Goal: Task Accomplishment & Management: Complete application form

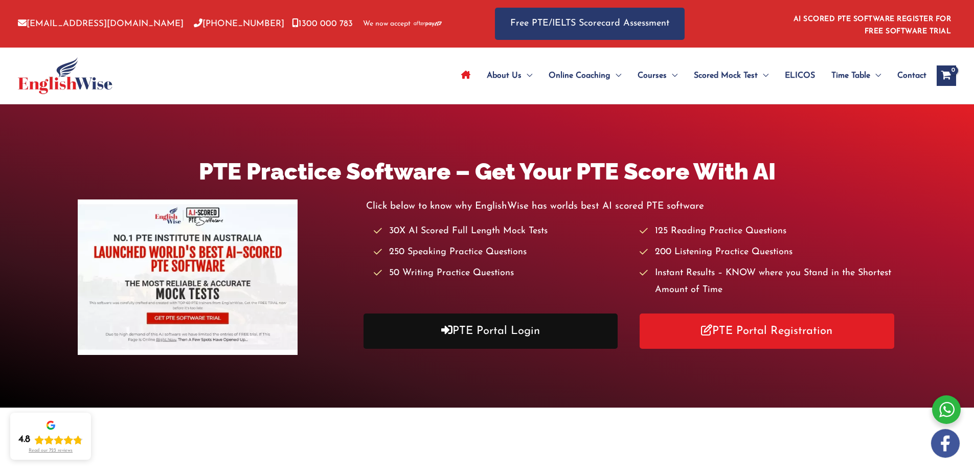
click at [500, 335] on link "PTE Portal Login" at bounding box center [491, 330] width 255 height 35
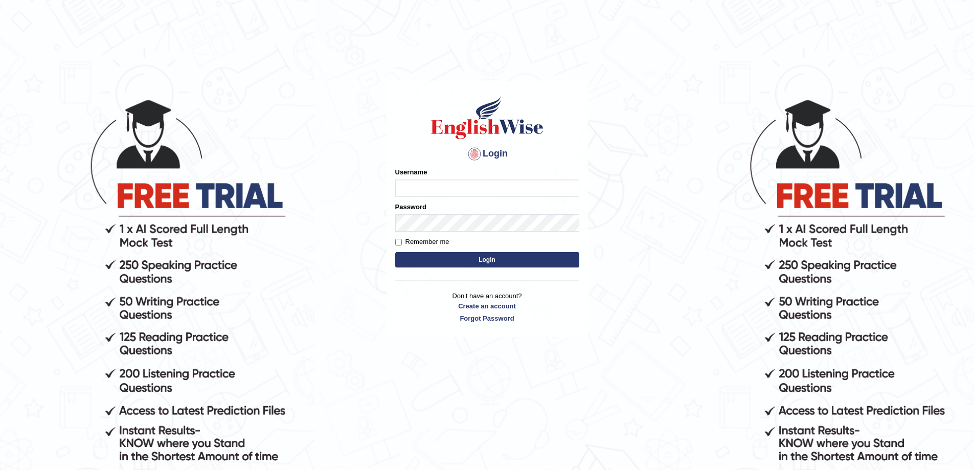
click at [448, 193] on input "Username" at bounding box center [487, 187] width 184 height 17
type input "SL2322"
click at [495, 262] on button "Login" at bounding box center [487, 259] width 184 height 15
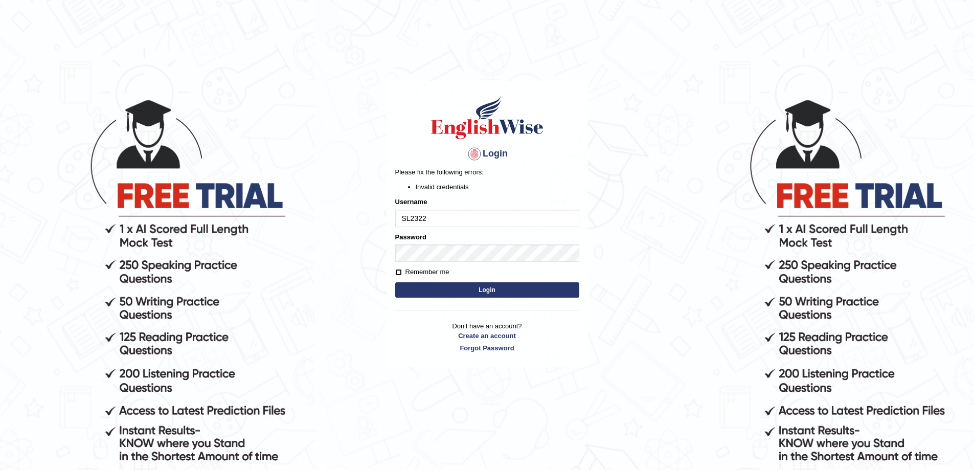
click at [398, 272] on input "Remember me" at bounding box center [398, 272] width 7 height 7
checkbox input "true"
click at [435, 220] on input "SL2322" at bounding box center [487, 218] width 184 height 17
click at [382, 252] on body "Login Please fix the following errors: Invalid credentials Username SL2322 Pass…" at bounding box center [487, 284] width 974 height 470
click at [449, 291] on button "Login" at bounding box center [487, 289] width 184 height 15
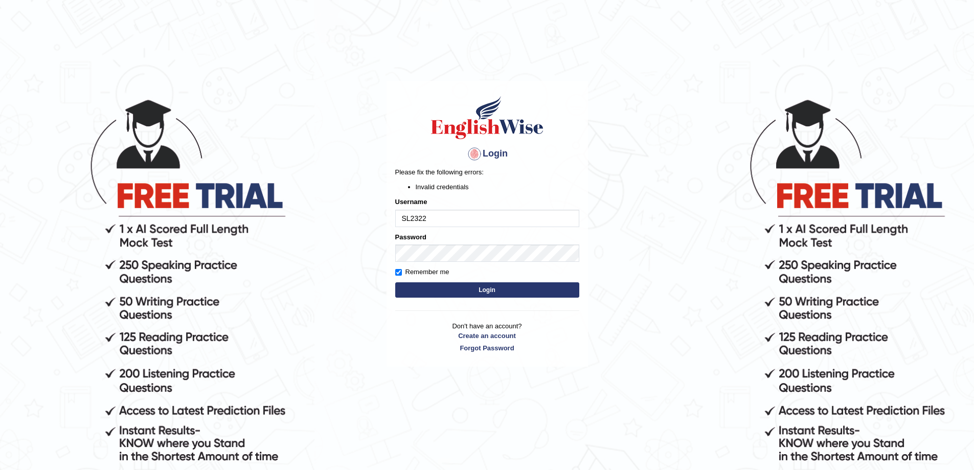
drag, startPoint x: 451, startPoint y: 213, endPoint x: 365, endPoint y: 225, distance: 86.8
click at [365, 225] on body "Login Please fix the following errors: Invalid credentials Username SL2322 Pass…" at bounding box center [487, 284] width 974 height 470
type input "natc75@hotmail.com"
click at [467, 297] on button "Login" at bounding box center [487, 289] width 184 height 15
